Goal: Check status

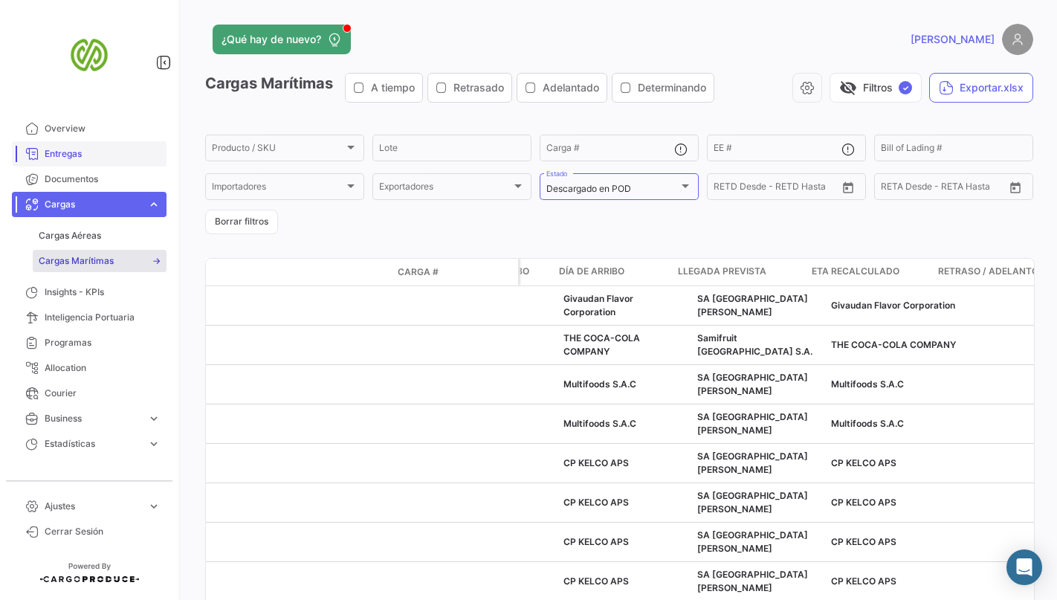
click at [74, 152] on span "Entregas" at bounding box center [103, 153] width 116 height 13
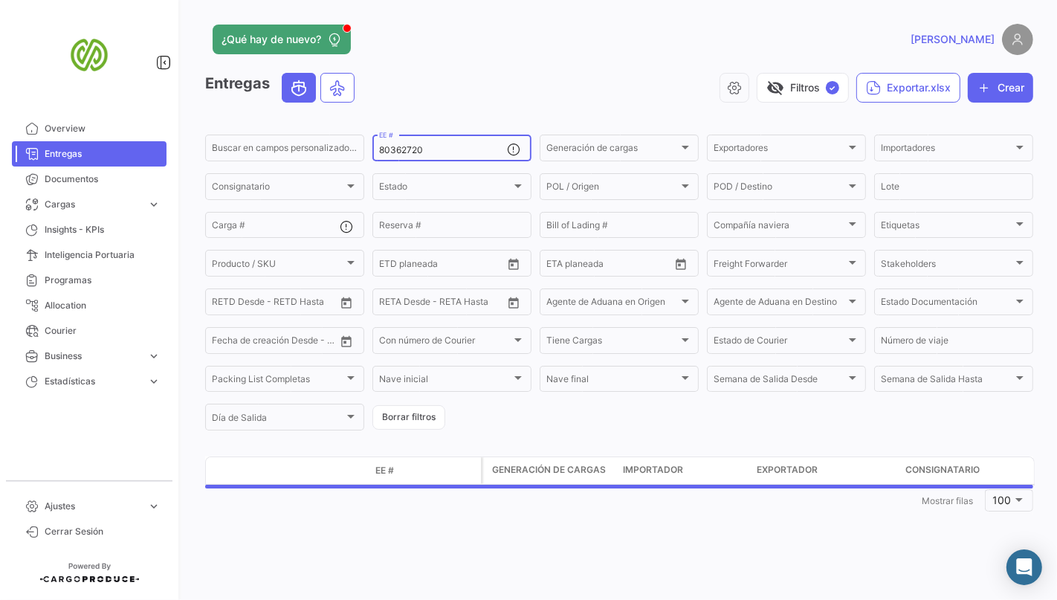
drag, startPoint x: 440, startPoint y: 146, endPoint x: 0, endPoint y: 100, distance: 442.5
click at [45, 117] on mat-sidenav-container "Overview Entregas Documentos Cargas expand_more Cargas Aéreas Cargas Marítimas …" at bounding box center [528, 300] width 1057 height 600
paste input "5459"
type input "80365459"
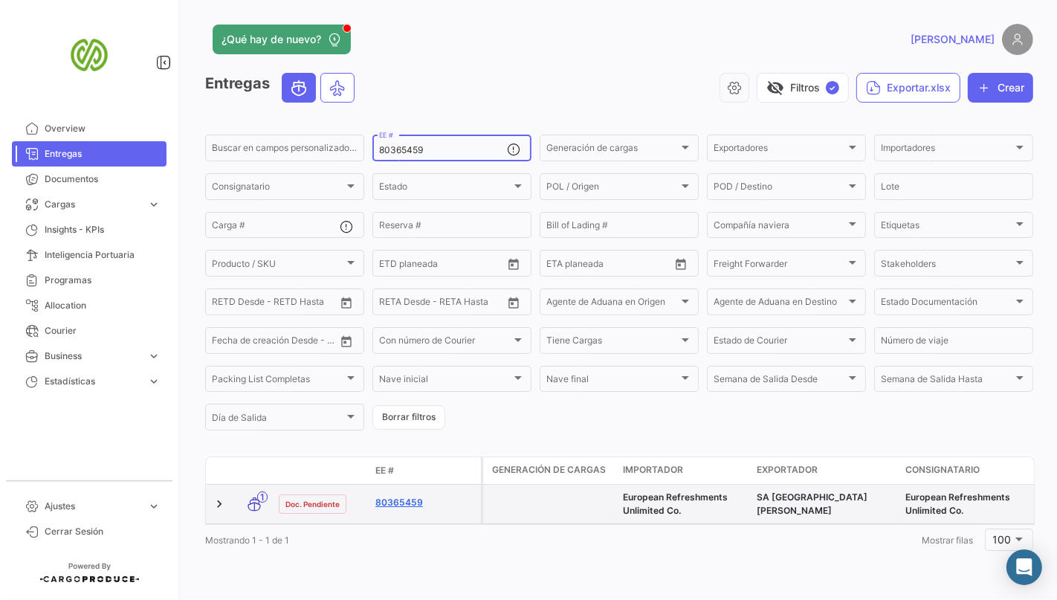
click at [398, 509] on link "80365459" at bounding box center [425, 502] width 100 height 13
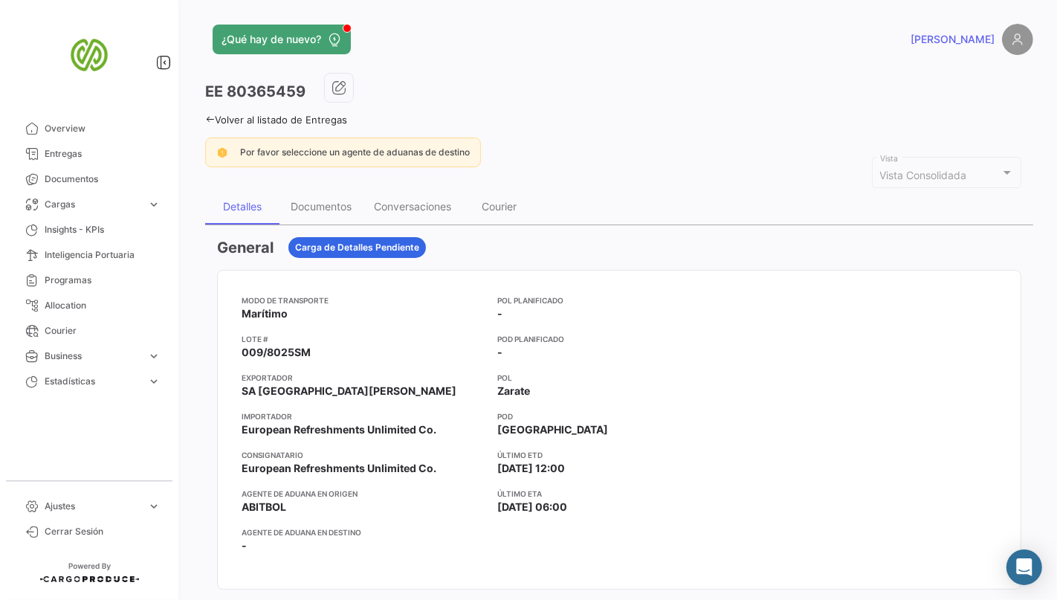
click at [275, 123] on link "Volver al listado de Entregas" at bounding box center [276, 120] width 142 height 12
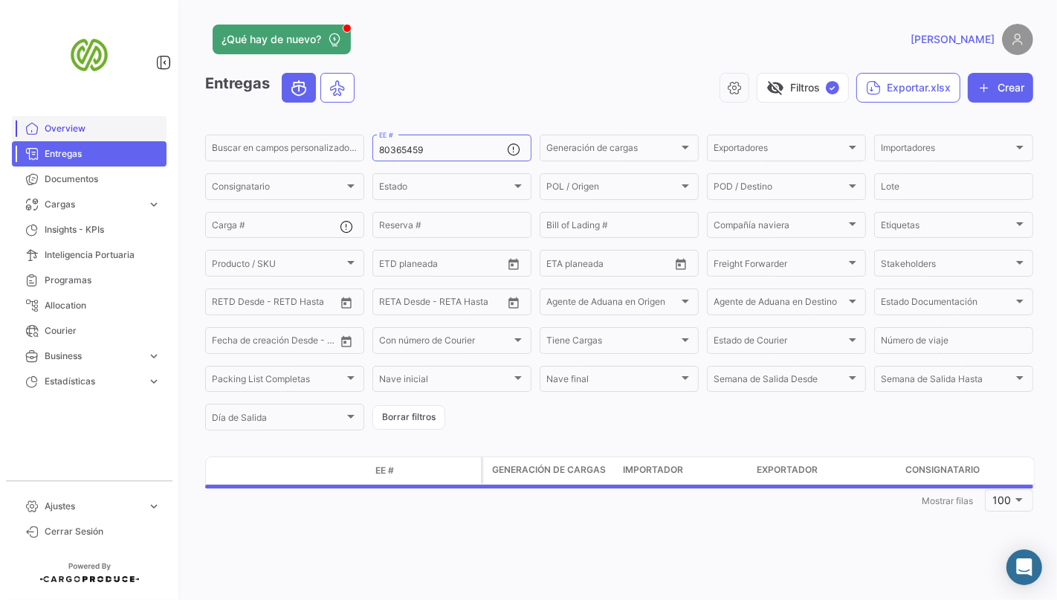
drag, startPoint x: 395, startPoint y: 142, endPoint x: 134, endPoint y: 129, distance: 261.3
click at [134, 129] on mat-sidenav-container "Overview Entregas Documentos Cargas expand_more Cargas Aéreas Cargas Marítimas …" at bounding box center [528, 300] width 1057 height 600
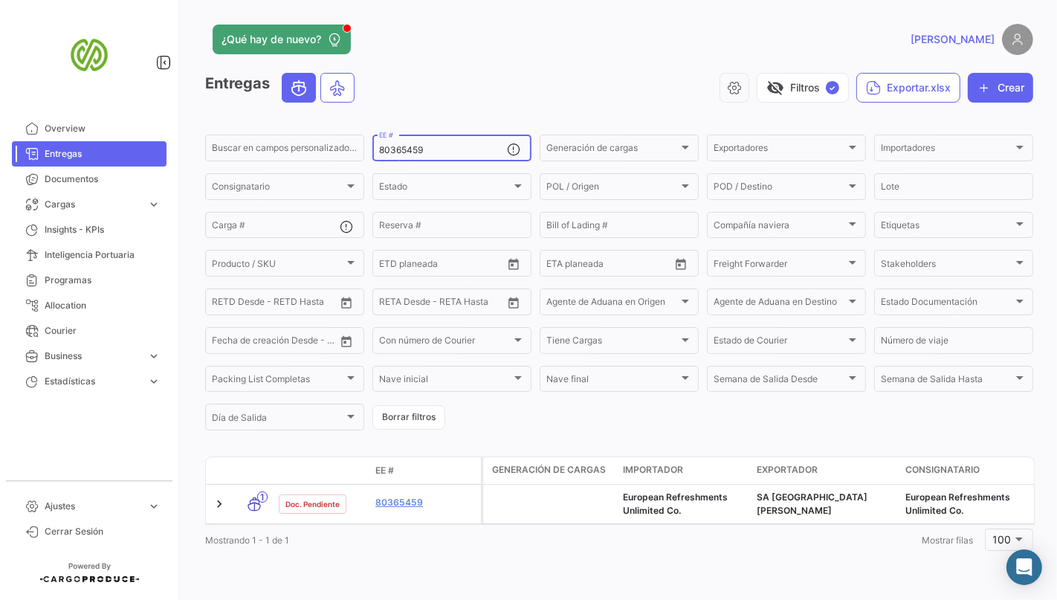
click at [429, 146] on input "80365459" at bounding box center [443, 150] width 128 height 10
drag, startPoint x: 452, startPoint y: 151, endPoint x: 278, endPoint y: 140, distance: 174.3
click at [0, 0] on div "Buscar en [PERSON_NAME] personalizados... 80365459 EE # Generación [PERSON_NAME…" at bounding box center [0, 0] width 0 height 0
paste input "60"
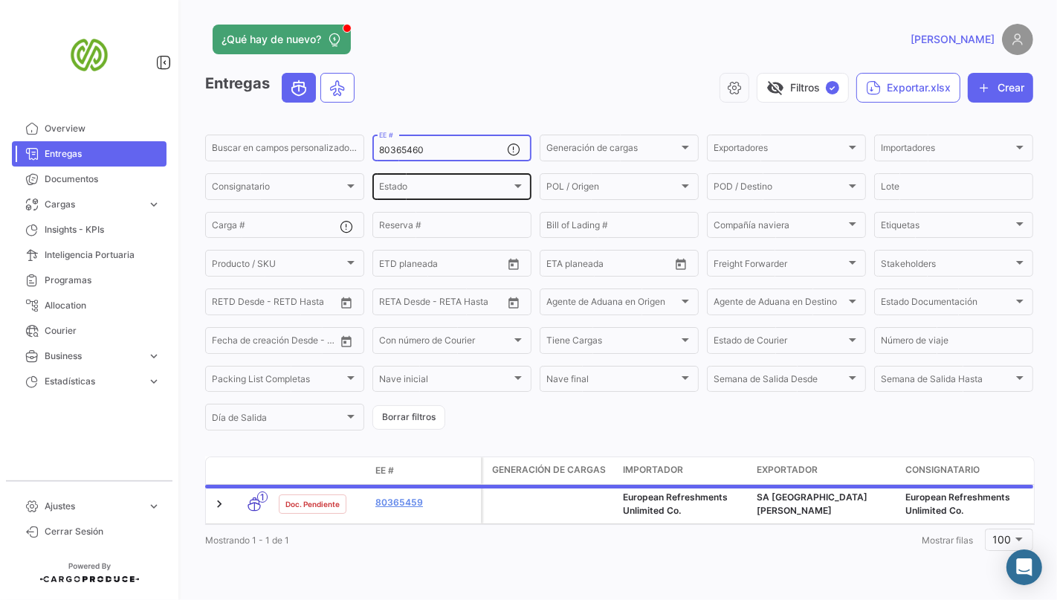
type input "80365460"
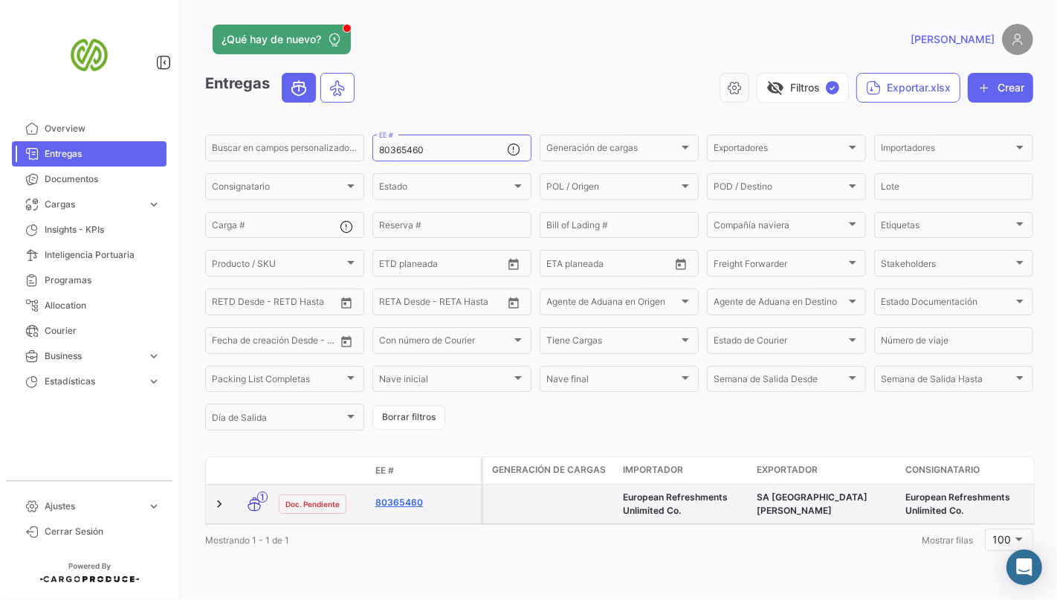
click at [410, 505] on link "80365460" at bounding box center [425, 502] width 100 height 13
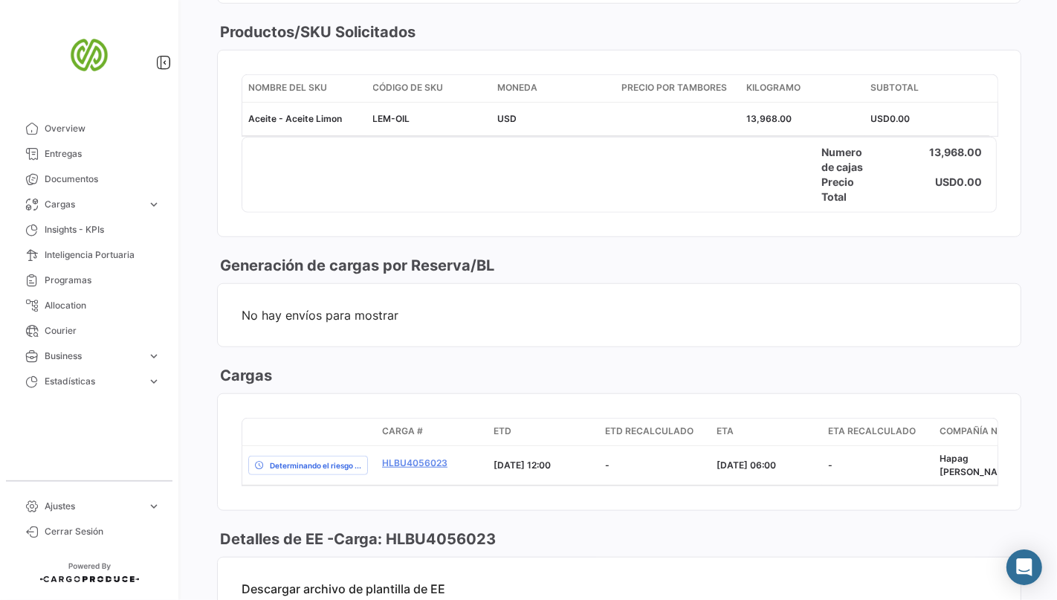
scroll to position [908, 0]
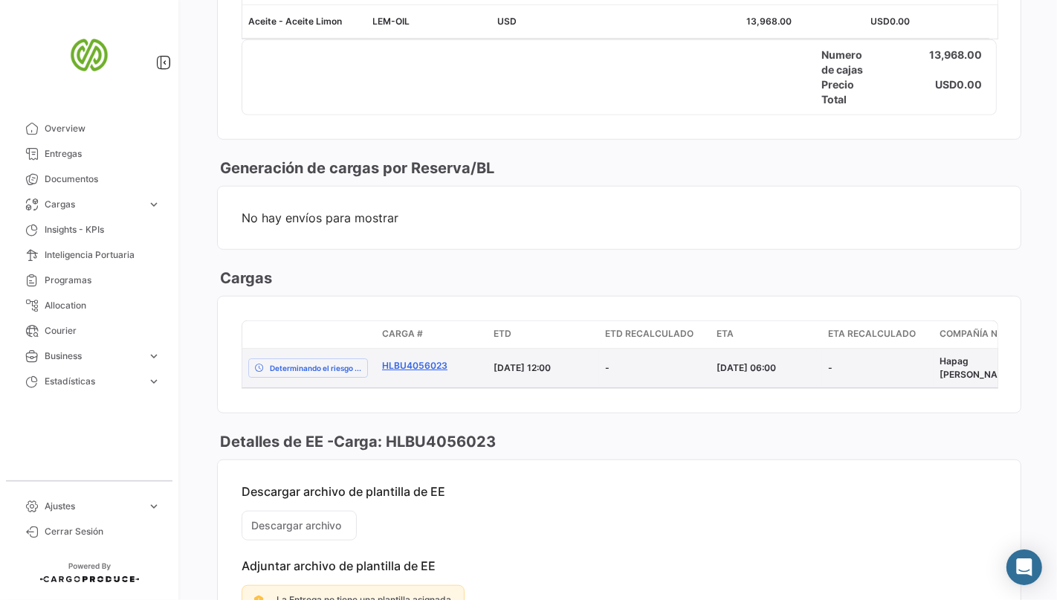
drag, startPoint x: 373, startPoint y: 361, endPoint x: 453, endPoint y: 354, distance: 80.6
click at [452, 357] on div "Determinando el riesgo ... HLBU4056023 [DATE] 12:00 - [DATE] 06:00 - Hapag [PER…" at bounding box center [978, 368] width 1472 height 39
copy div "HLBU4056023"
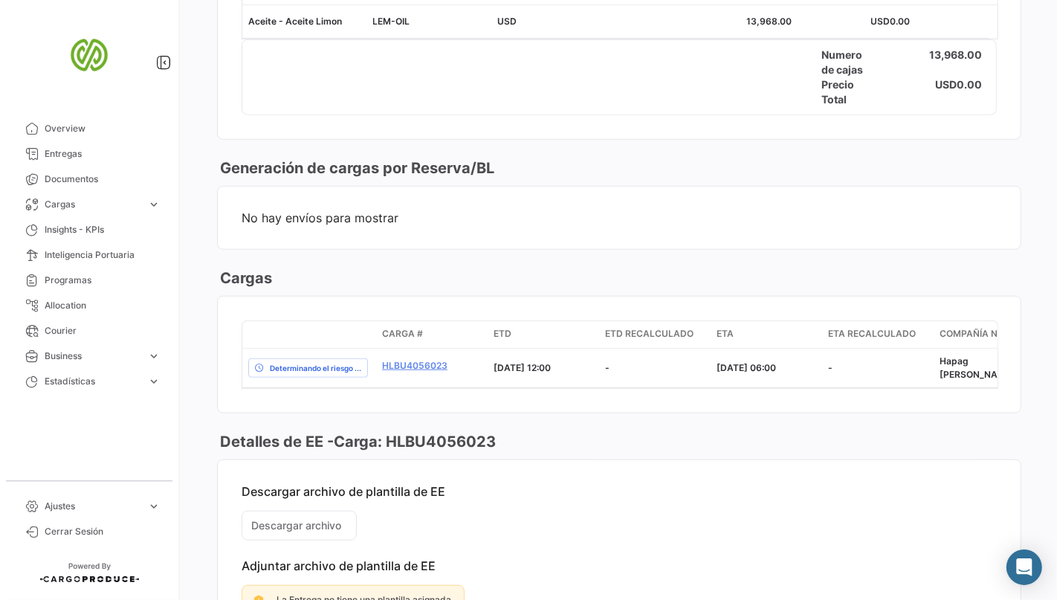
click at [531, 233] on mat-card-content "No hay envíos para mostrar" at bounding box center [619, 218] width 803 height 62
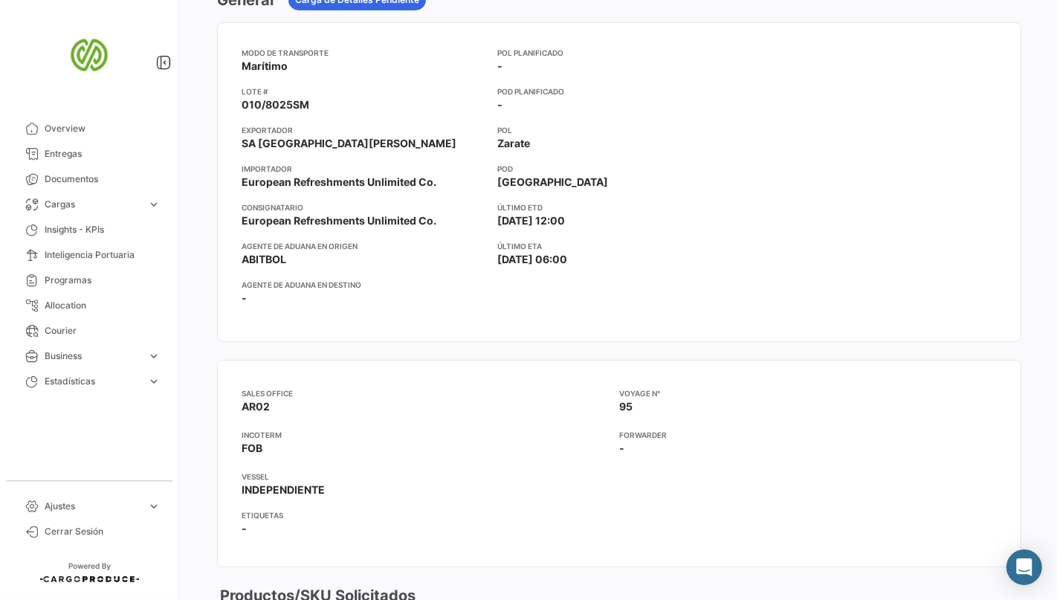
scroll to position [0, 0]
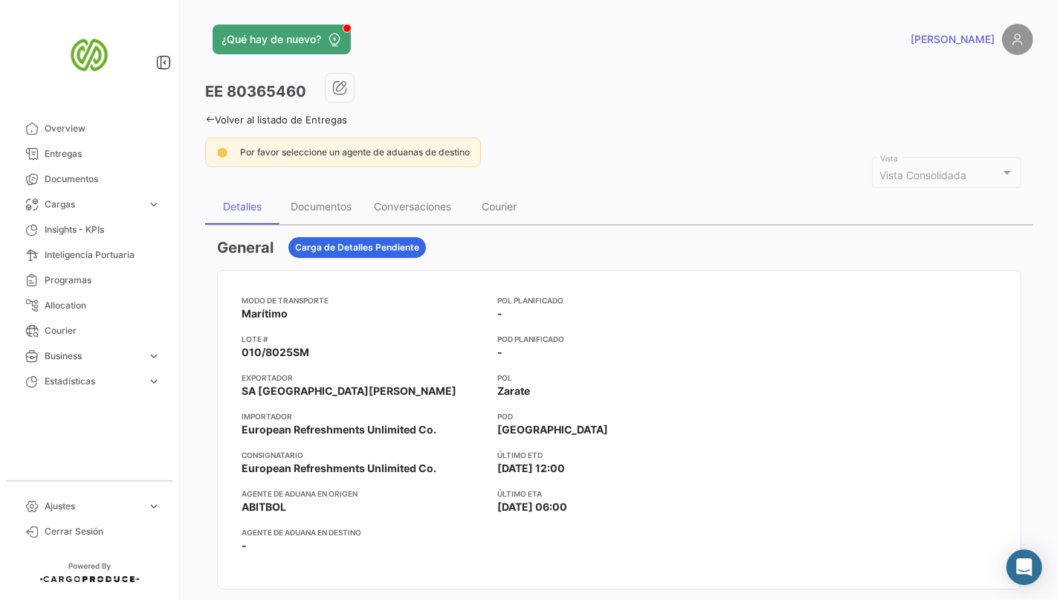
click at [1027, 261] on div "¿Qué hay de nuevo? [PERSON_NAME] EE 80365460 Volver al listado de Entregas Por …" at bounding box center [619, 300] width 876 height 600
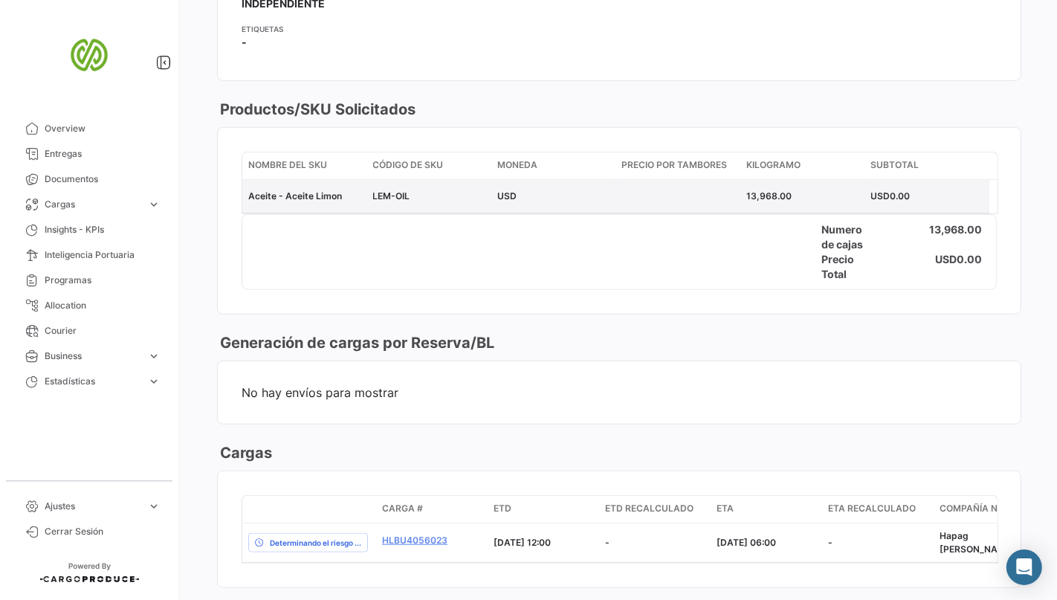
scroll to position [743, 0]
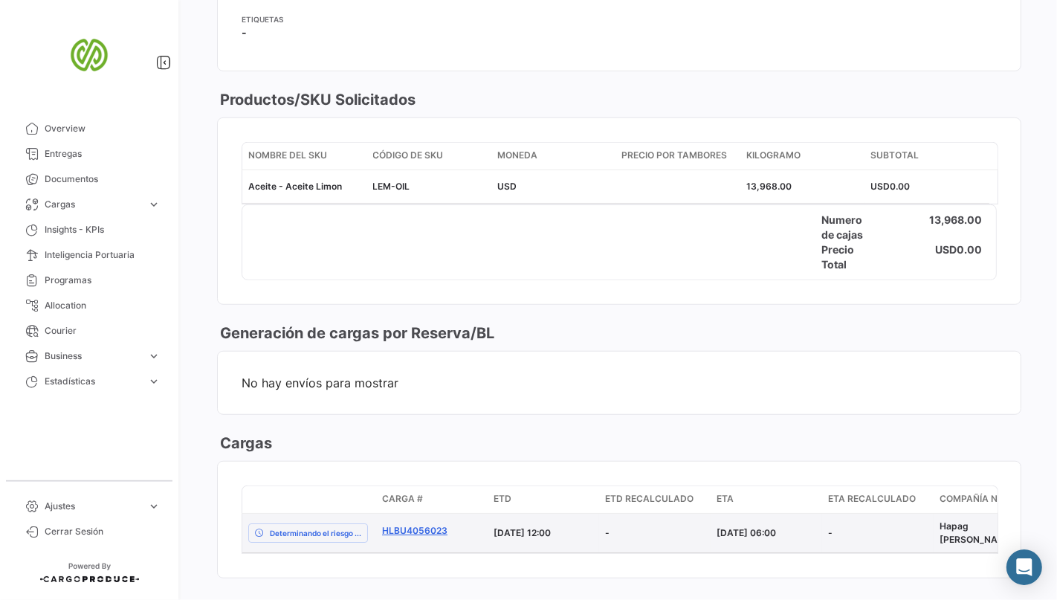
click at [410, 524] on link "HLBU4056023" at bounding box center [432, 530] width 100 height 13
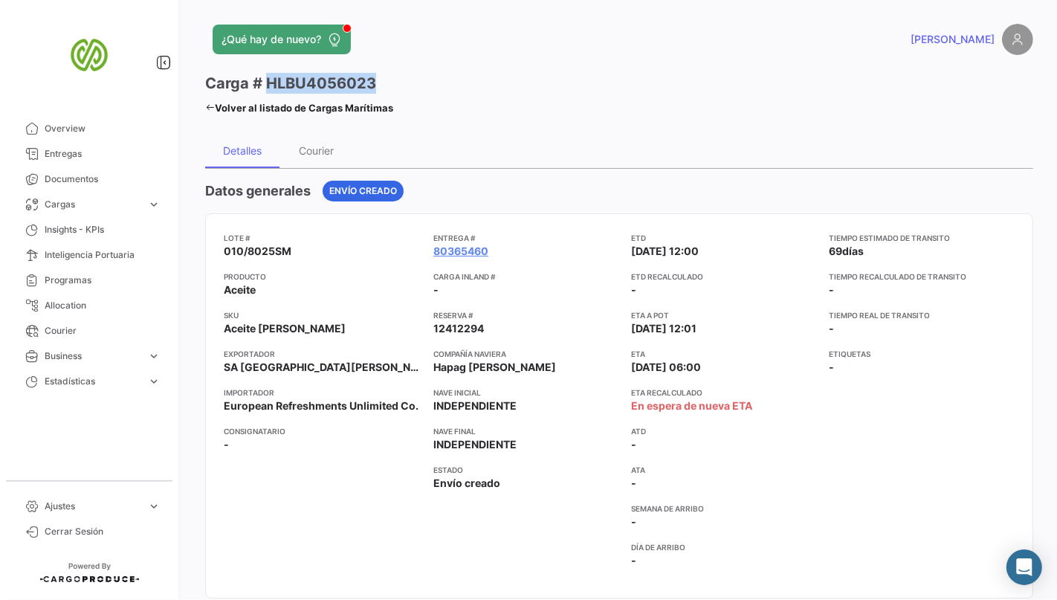
drag, startPoint x: 265, startPoint y: 88, endPoint x: 380, endPoint y: 91, distance: 114.5
click at [380, 91] on div "Carga # HLBU4056023" at bounding box center [299, 83] width 188 height 21
copy h3 "HLBU4056023"
click at [471, 249] on link "80365460" at bounding box center [460, 251] width 55 height 15
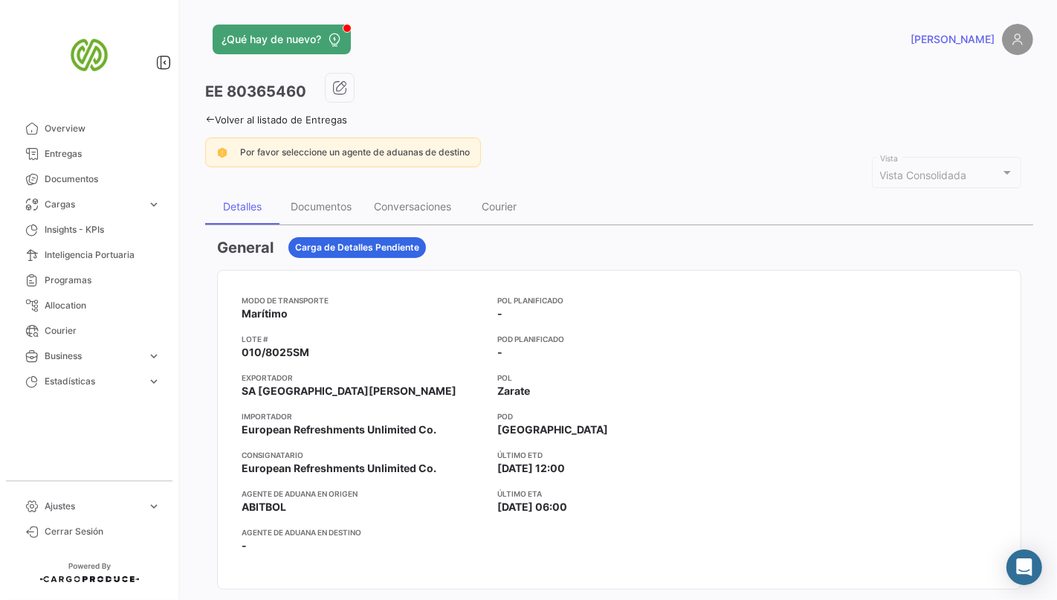
click at [276, 120] on link "Volver al listado de Entregas" at bounding box center [276, 120] width 142 height 12
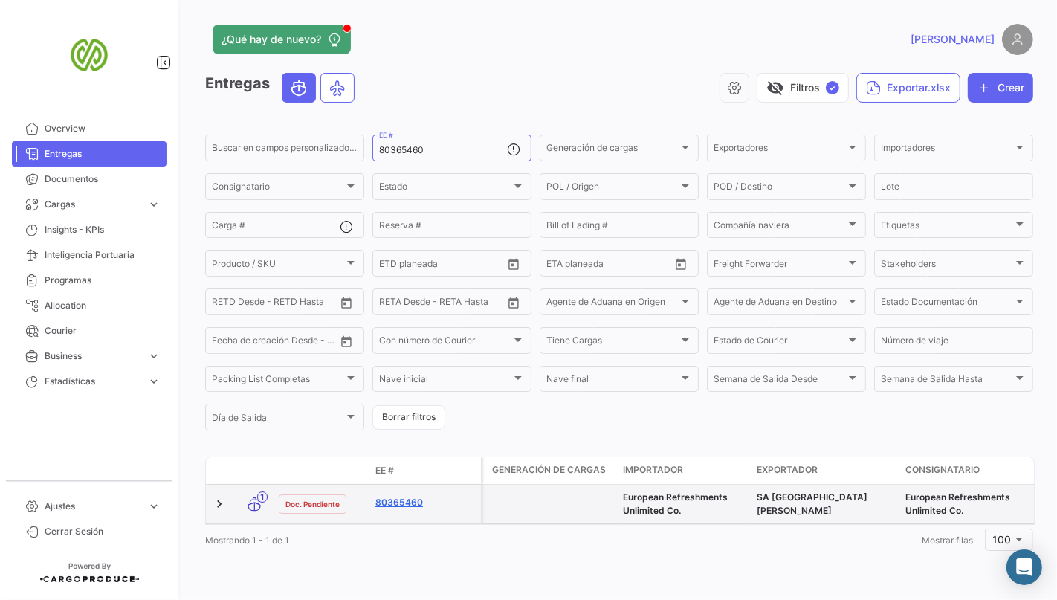
click at [409, 504] on link "80365460" at bounding box center [425, 502] width 100 height 13
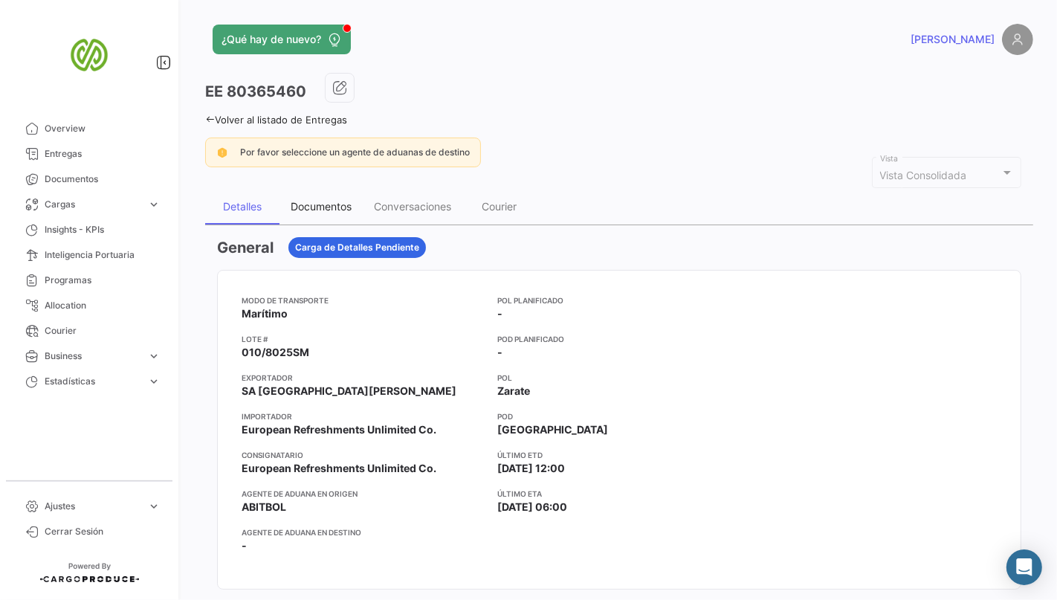
click at [314, 195] on div "Documentos" at bounding box center [321, 207] width 83 height 36
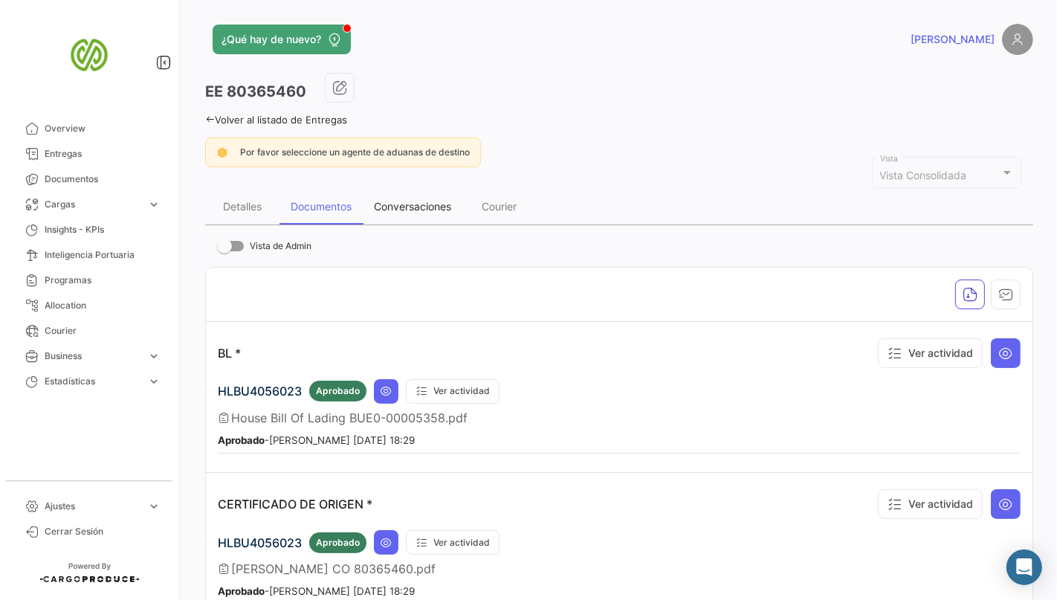
click at [404, 209] on div "Conversaciones" at bounding box center [412, 206] width 77 height 13
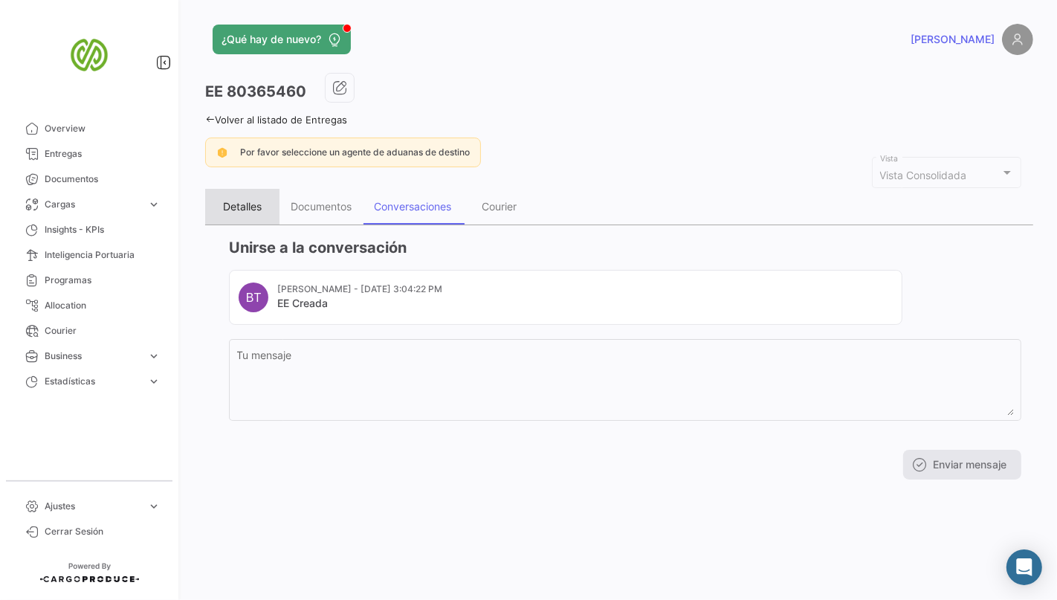
click at [241, 208] on div "Detalles" at bounding box center [242, 206] width 39 height 13
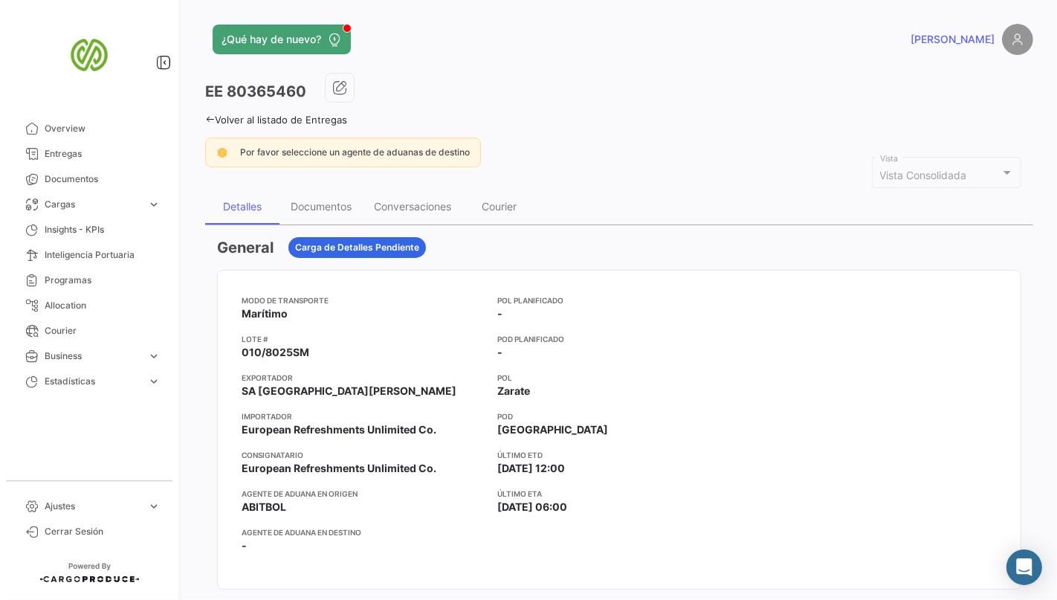
click at [273, 117] on link "Volver al listado de Entregas" at bounding box center [276, 120] width 142 height 12
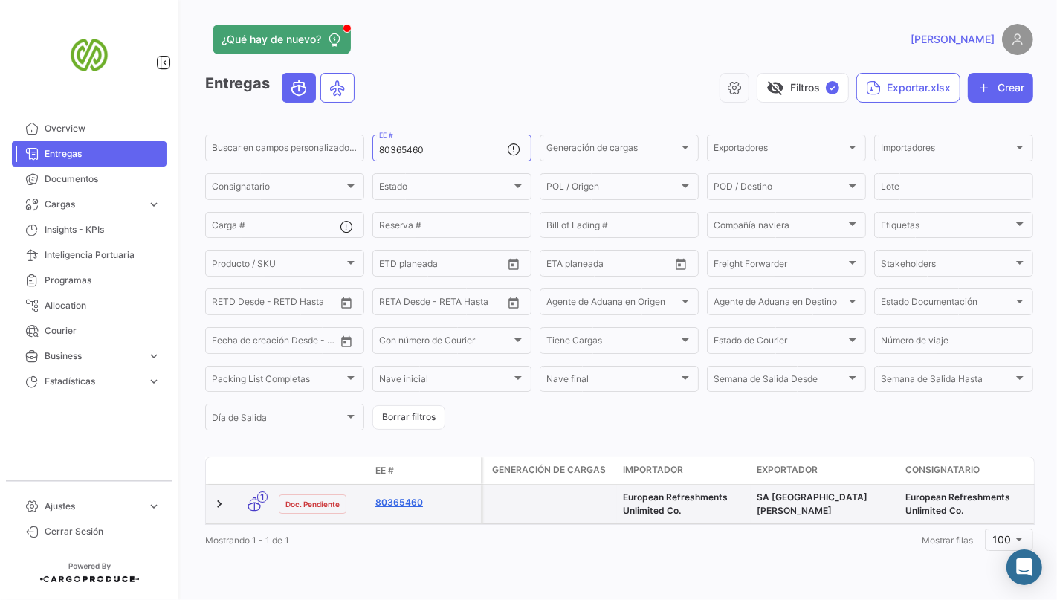
click at [398, 501] on link "80365460" at bounding box center [425, 502] width 100 height 13
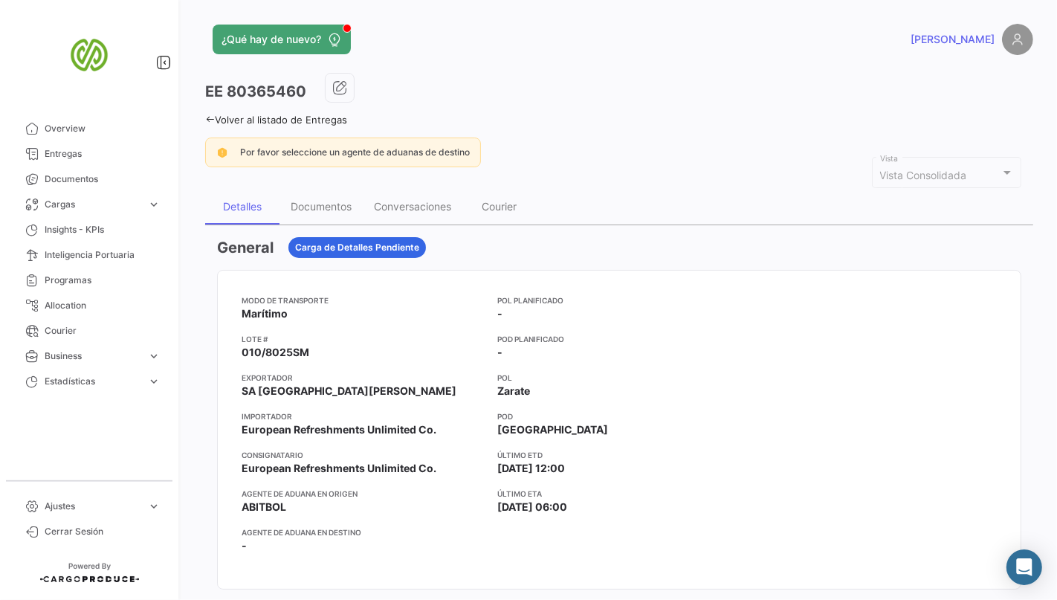
click at [900, 386] on div at bounding box center [875, 429] width 244 height 271
click at [88, 155] on span "Entregas" at bounding box center [103, 153] width 116 height 13
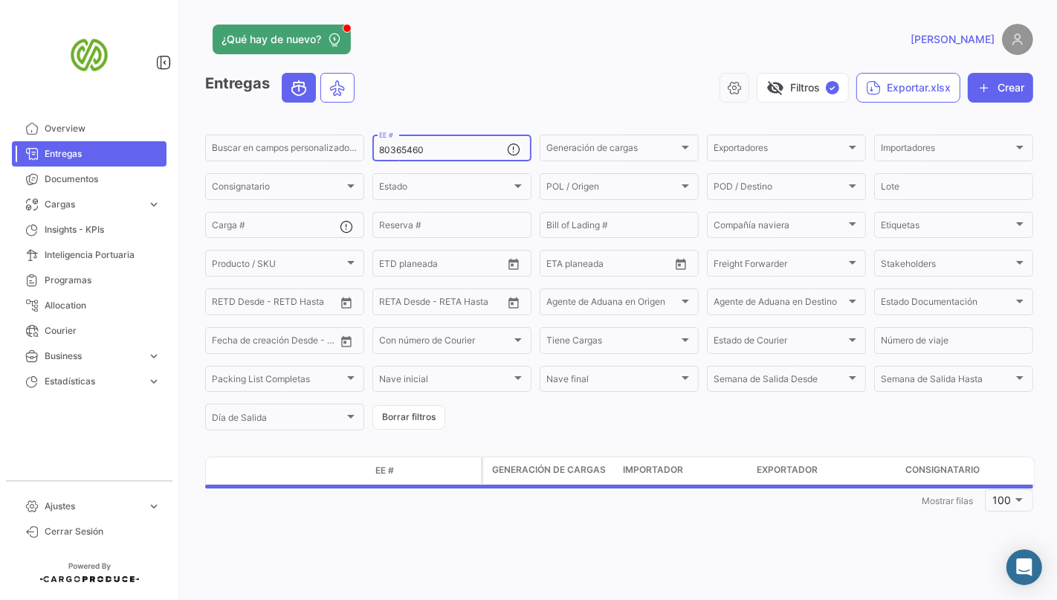
drag, startPoint x: 449, startPoint y: 151, endPoint x: 71, endPoint y: 112, distance: 379.6
click at [120, 119] on mat-sidenav-container "Overview Entregas Documentos Cargas expand_more Cargas Aéreas Cargas Marítimas …" at bounding box center [528, 300] width 1057 height 600
paste input "9111"
type input "80369111"
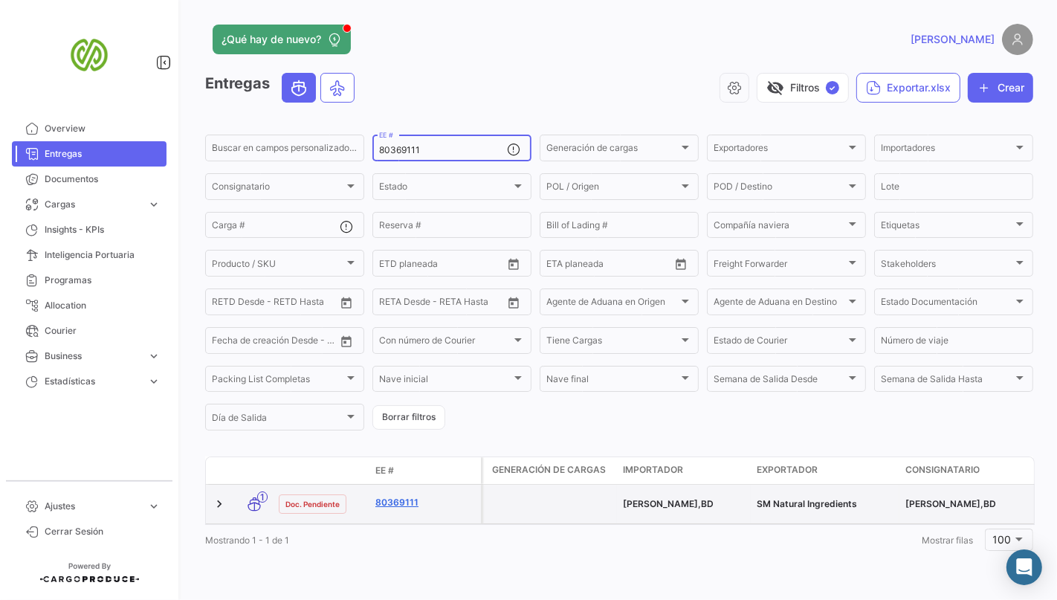
click at [389, 497] on link "80369111" at bounding box center [425, 502] width 100 height 13
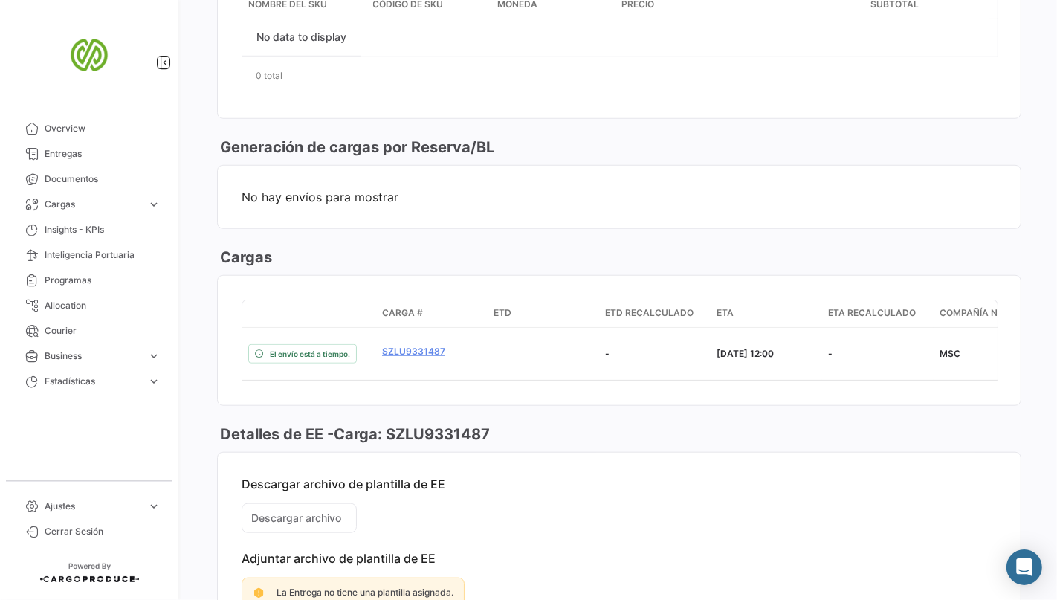
scroll to position [1014, 0]
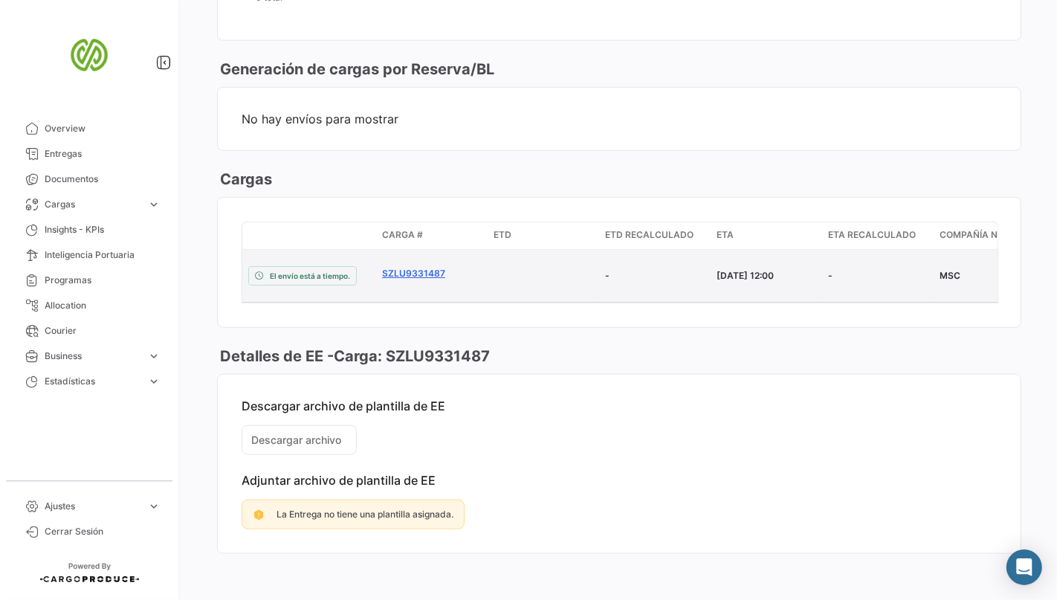
click at [408, 267] on link "SZLU9331487" at bounding box center [432, 273] width 100 height 13
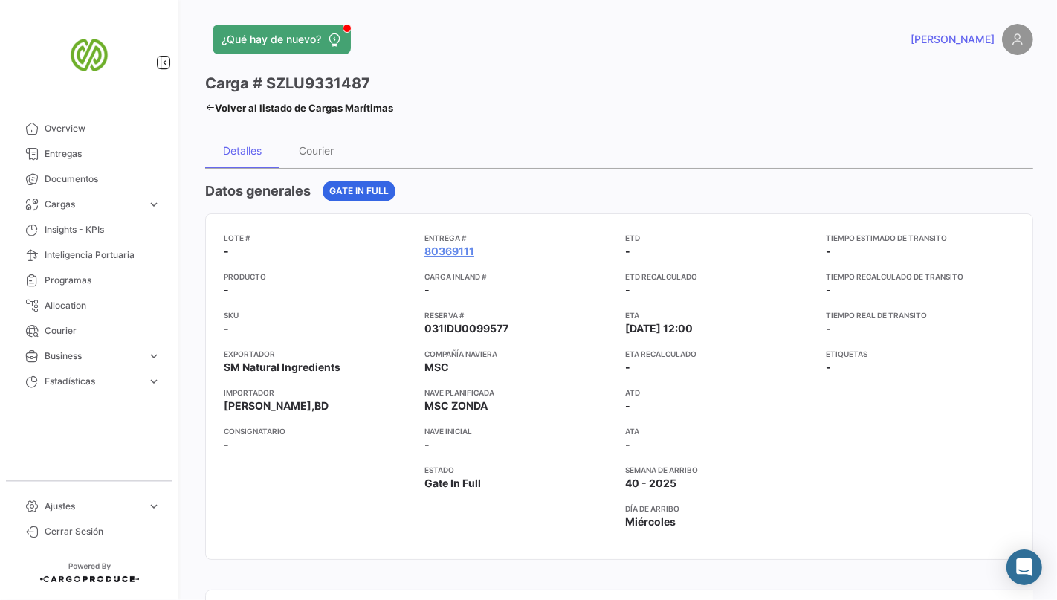
drag, startPoint x: 414, startPoint y: 253, endPoint x: 430, endPoint y: 442, distance: 188.8
click at [430, 442] on div "Lote # - Producto - SKU - Exportador SM Natural Ingredients Importador [PERSON_…" at bounding box center [619, 386] width 791 height 309
click at [595, 352] on app-card-info-title "Compañía naviera" at bounding box center [518, 354] width 189 height 12
click at [470, 326] on span "031IDU0099577" at bounding box center [466, 328] width 84 height 15
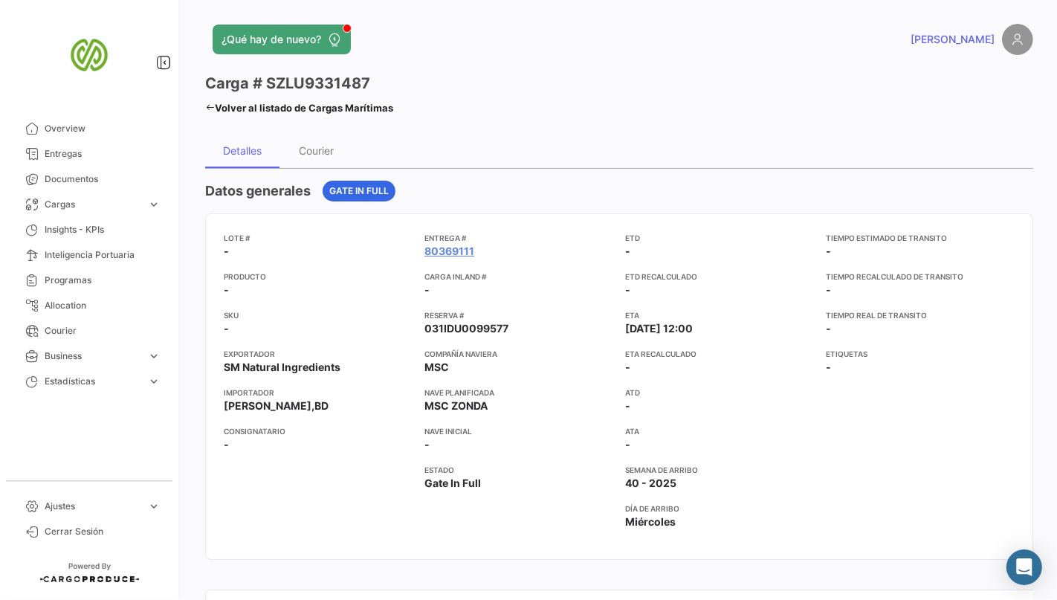
copy span "031IDU0099577"
drag, startPoint x: 266, startPoint y: 83, endPoint x: 372, endPoint y: 85, distance: 105.6
click at [372, 85] on div "Carga # SZLU9331487" at bounding box center [299, 83] width 188 height 21
copy h3 "SZLU9331487"
click at [92, 152] on span "Entregas" at bounding box center [103, 153] width 116 height 13
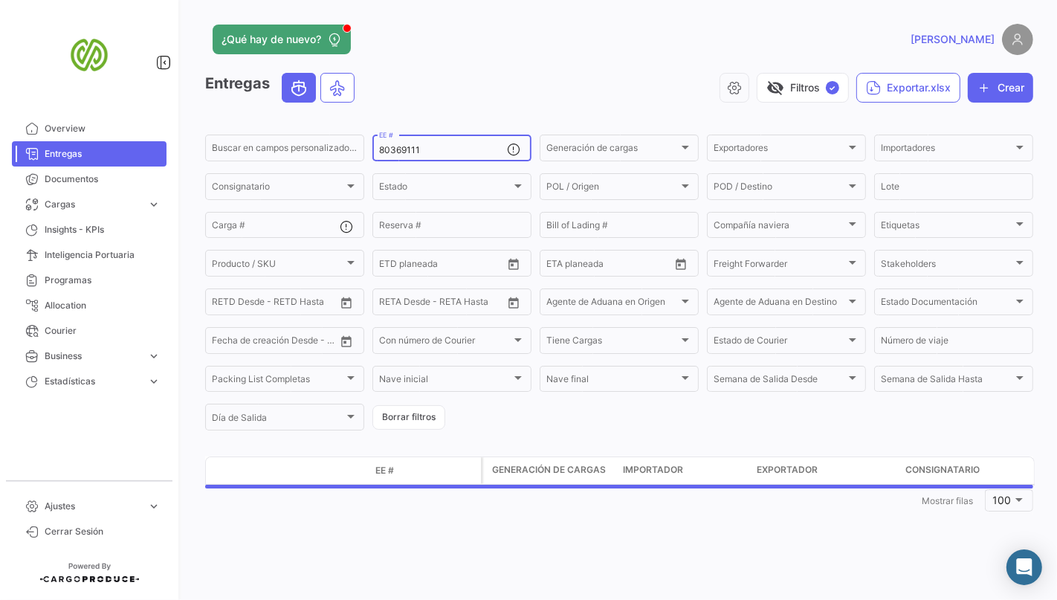
click at [452, 140] on div "80369111 EE #" at bounding box center [443, 146] width 128 height 29
drag, startPoint x: 450, startPoint y: 150, endPoint x: 84, endPoint y: 125, distance: 366.6
click at [256, 126] on app-list-header "Entregas visibility_off Filtros ✓ Exportar.xlsx Crear Buscar en [PERSON_NAME] p…" at bounding box center [619, 253] width 828 height 360
paste input "70632"
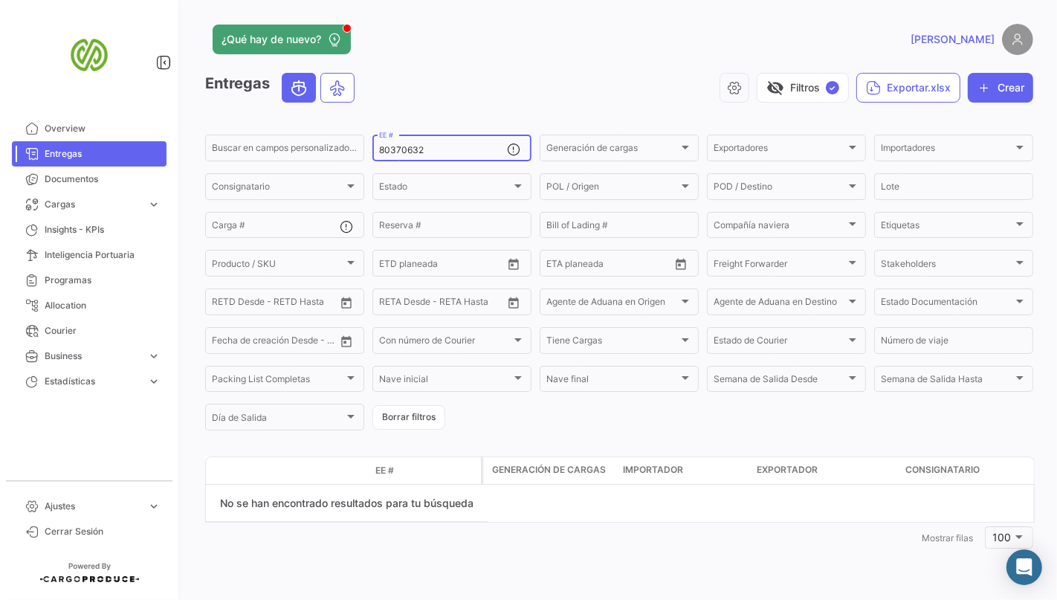
drag, startPoint x: 447, startPoint y: 153, endPoint x: 120, endPoint y: 90, distance: 333.1
click at [143, 90] on mat-sidenav-container "Overview Entregas Documentos Cargas expand_more Cargas Aéreas Cargas Marítimas …" at bounding box center [528, 300] width 1057 height 600
paste input "69111"
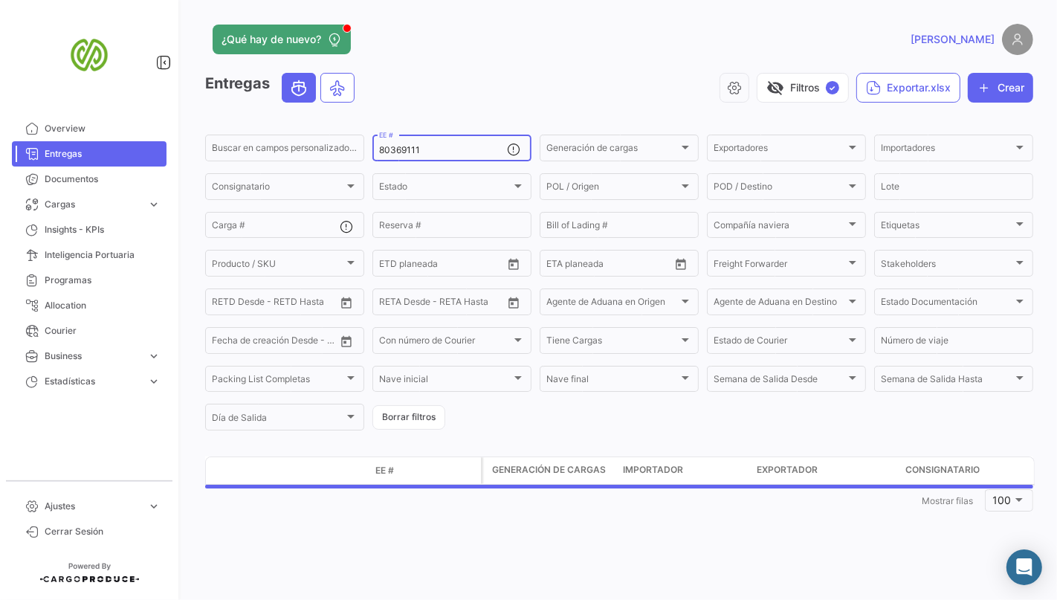
type input "80369111"
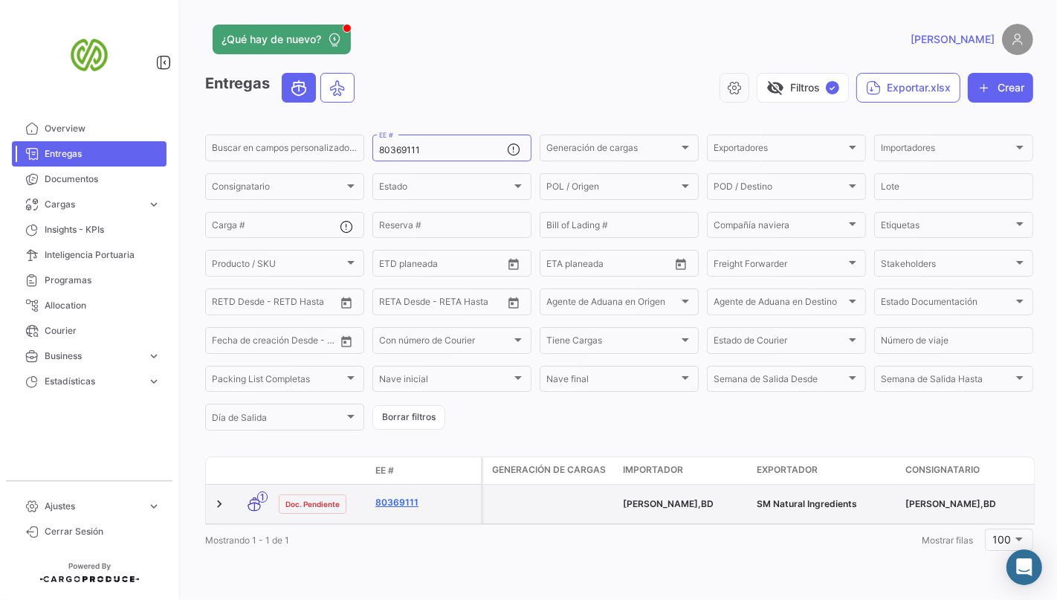
click at [404, 505] on link "80369111" at bounding box center [425, 502] width 100 height 13
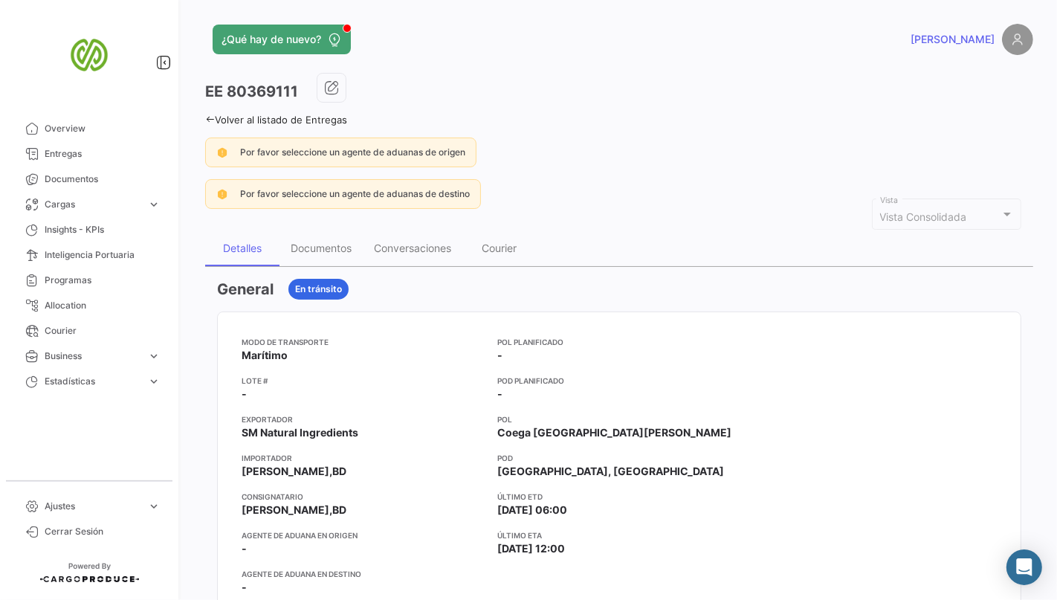
drag, startPoint x: 482, startPoint y: 508, endPoint x: 661, endPoint y: 513, distance: 179.2
click at [661, 513] on div "Modo de Transporte Marítimo Lote # - Exportador SM Natural Ingredients Importad…" at bounding box center [619, 471] width 755 height 271
click at [979, 461] on div at bounding box center [875, 471] width 244 height 271
click at [760, 455] on div at bounding box center [875, 471] width 244 height 271
click at [650, 510] on app-card-info-label "Último ETD [DATE] 06:00" at bounding box center [619, 504] width 244 height 27
